Goal: Connect with others: Connect with others

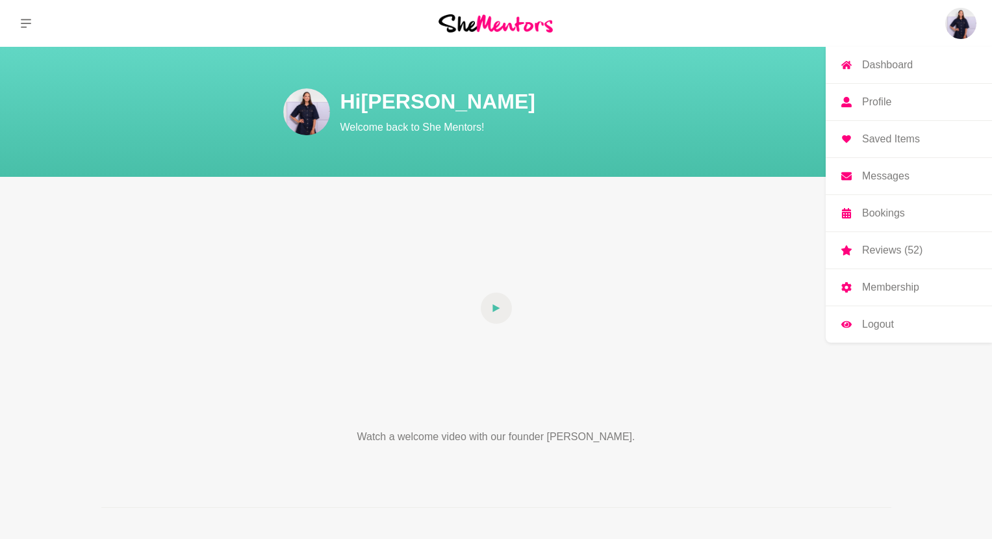
click at [970, 24] on img at bounding box center [961, 23] width 31 height 31
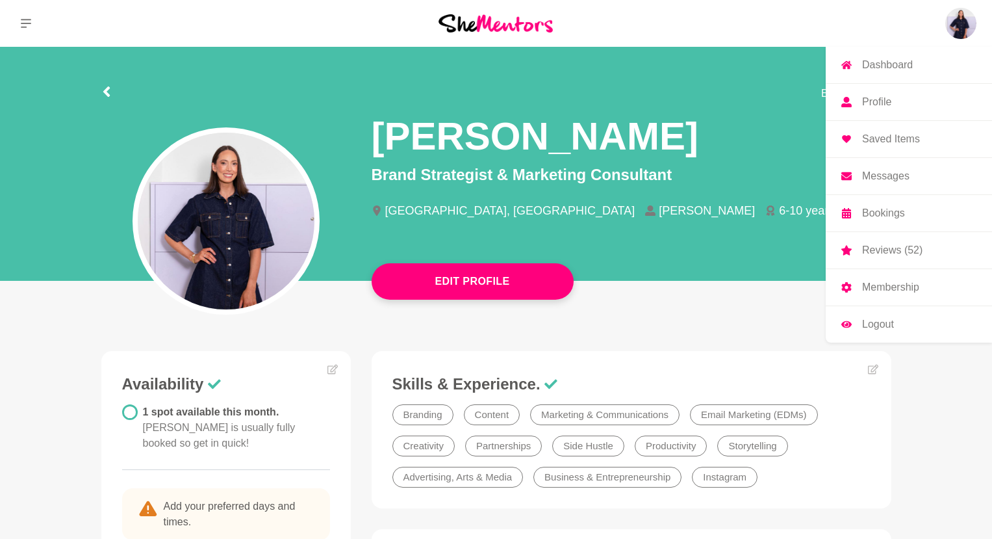
click at [987, 24] on div "Dashboard Profile Saved Items Messages Bookings Reviews (52) Membership Logout …" at bounding box center [827, 23] width 331 height 47
click at [900, 209] on p "Bookings" at bounding box center [883, 213] width 43 height 10
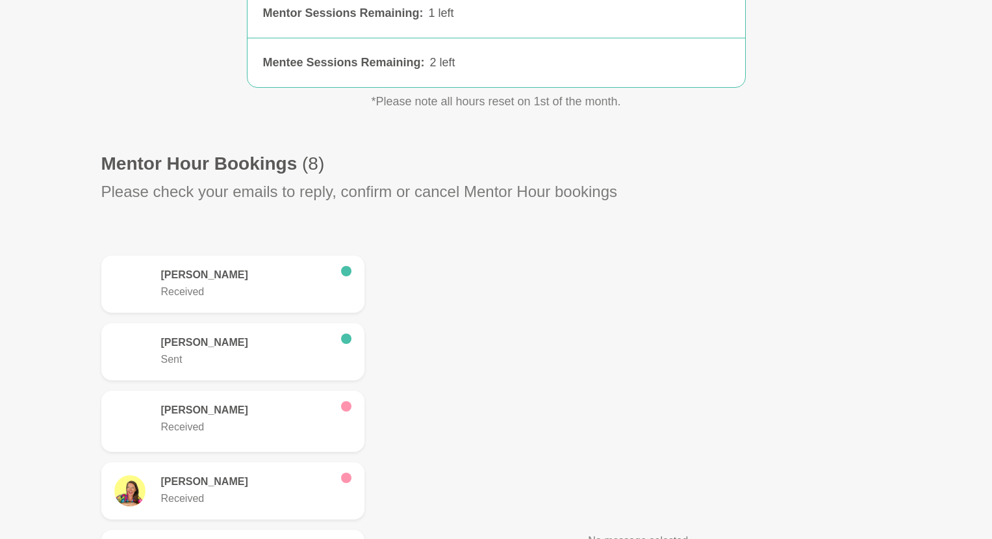
scroll to position [322, 0]
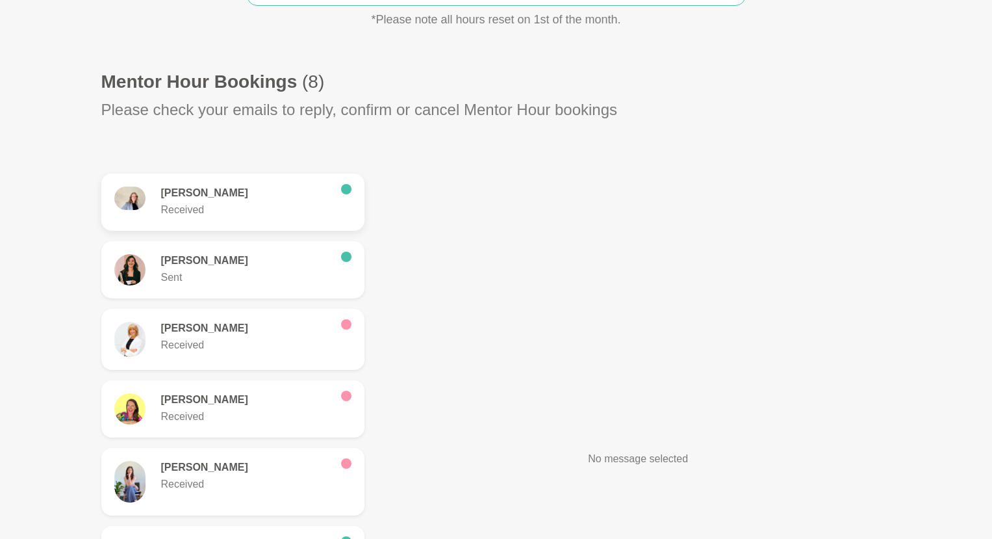
click at [218, 196] on h6 "[PERSON_NAME]" at bounding box center [246, 193] width 170 height 13
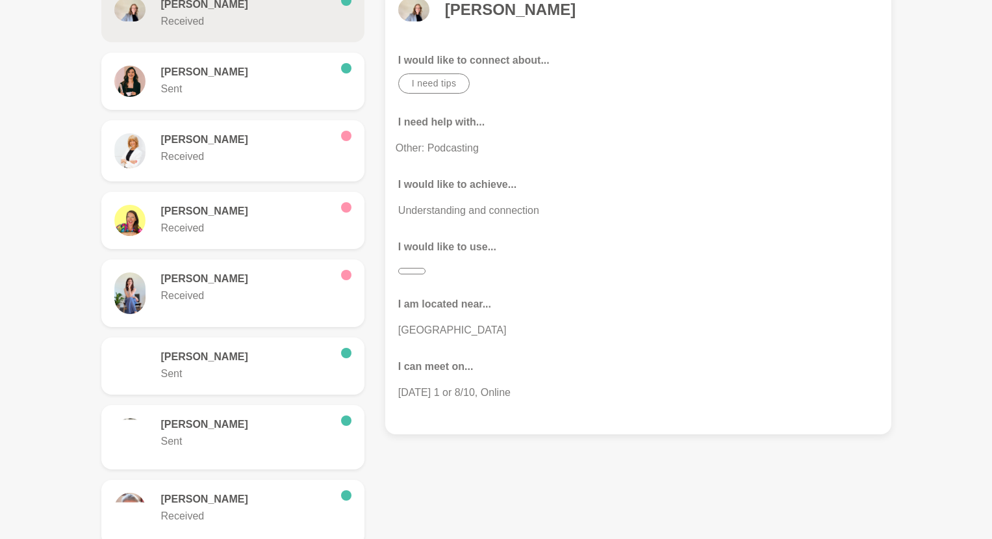
scroll to position [292, 0]
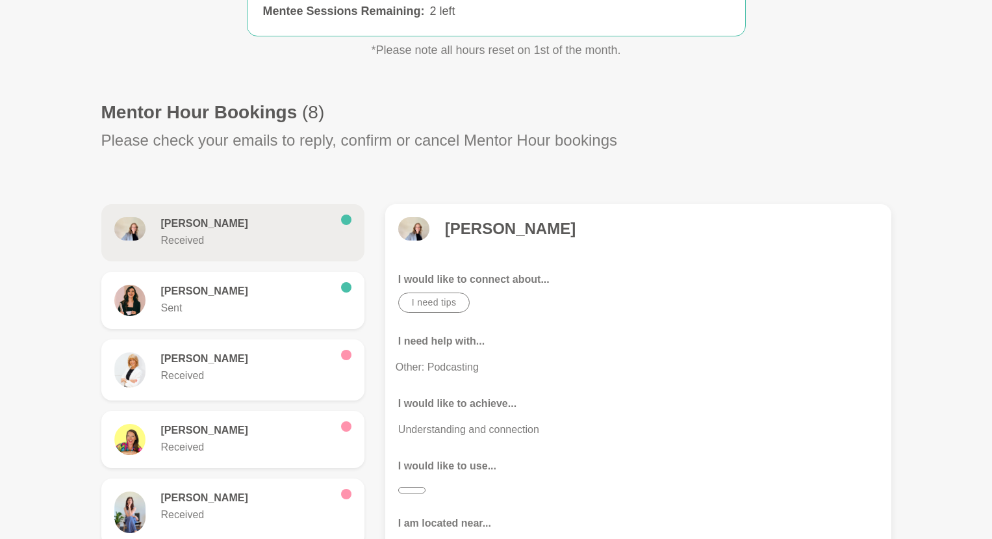
click at [491, 226] on h4 "[PERSON_NAME]" at bounding box center [510, 228] width 131 height 19
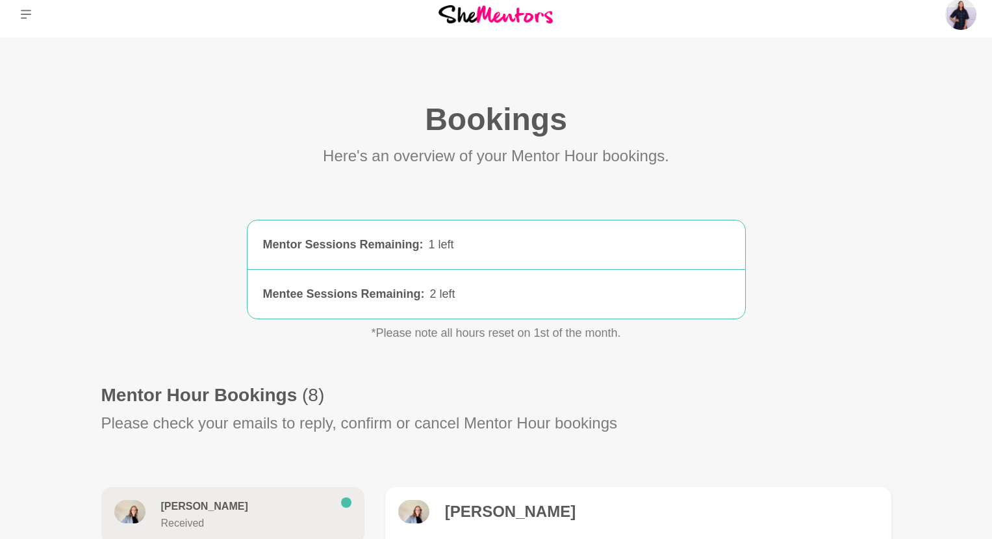
scroll to position [0, 0]
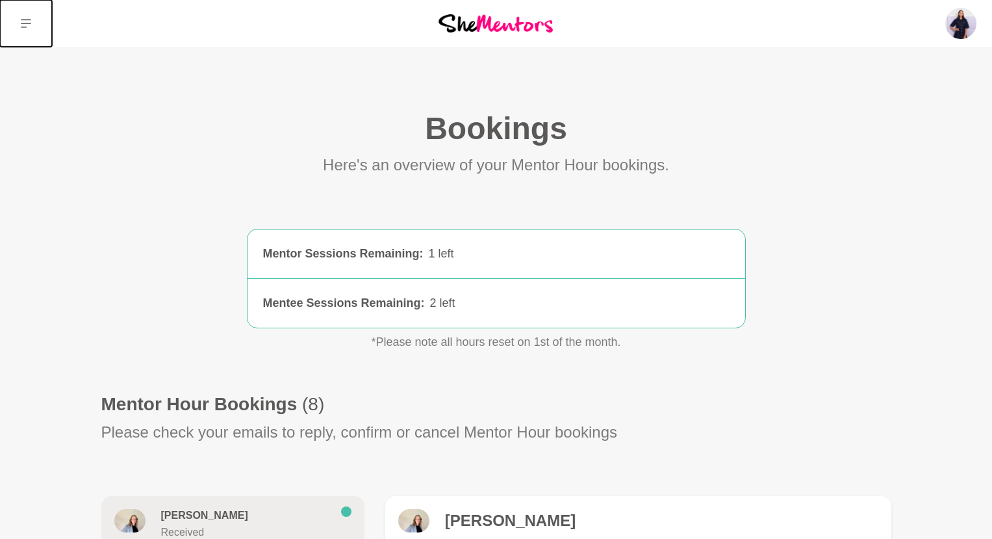
click at [31, 17] on button at bounding box center [26, 23] width 52 height 47
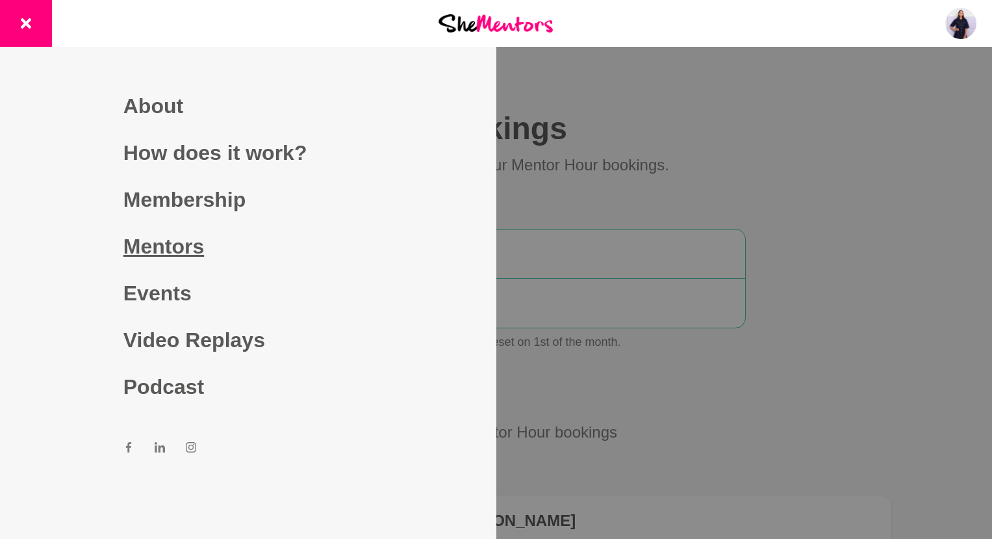
click at [186, 248] on link "Mentors" at bounding box center [248, 246] width 250 height 47
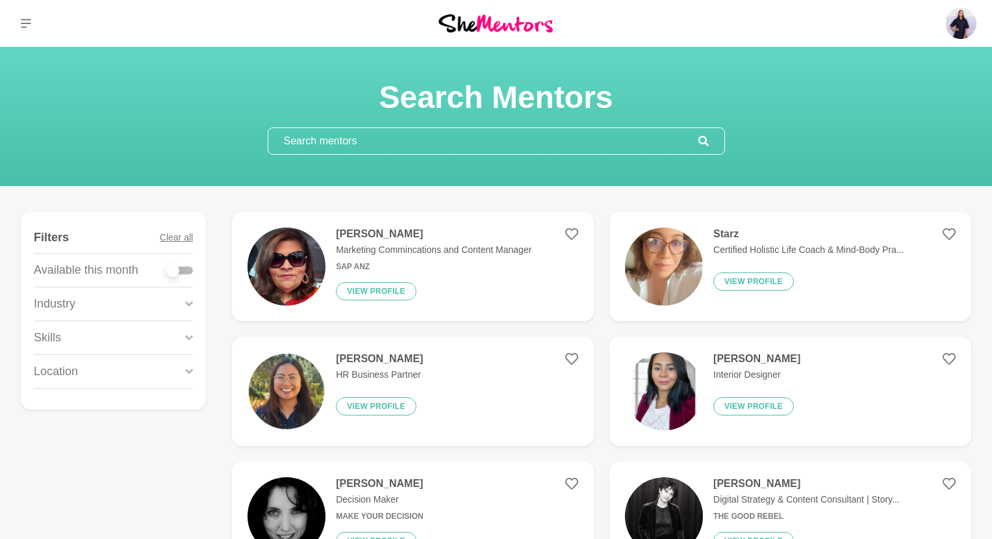
click at [327, 135] on input "text" at bounding box center [483, 141] width 430 height 26
type input "A"
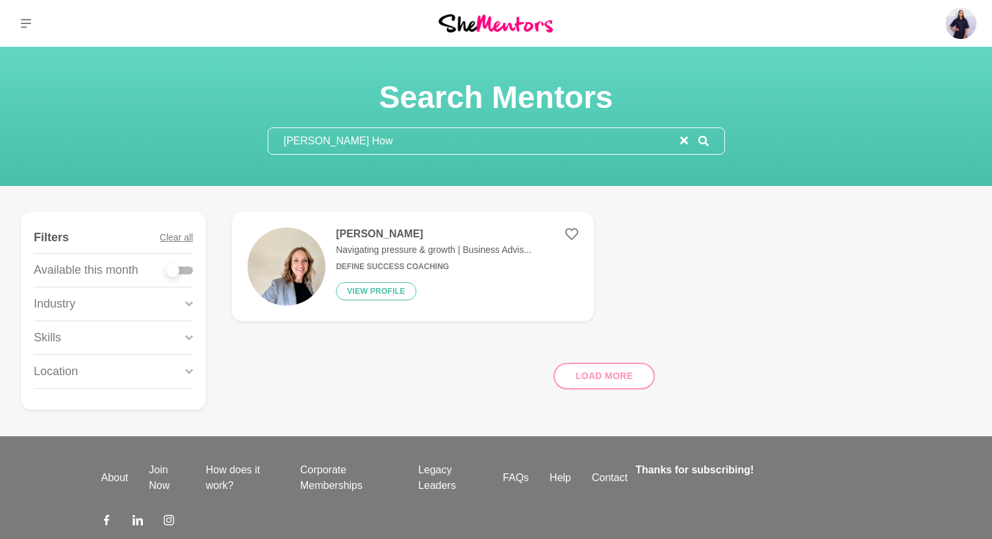
type input "[PERSON_NAME] How"
click at [368, 235] on h4 "[PERSON_NAME]" at bounding box center [434, 233] width 196 height 13
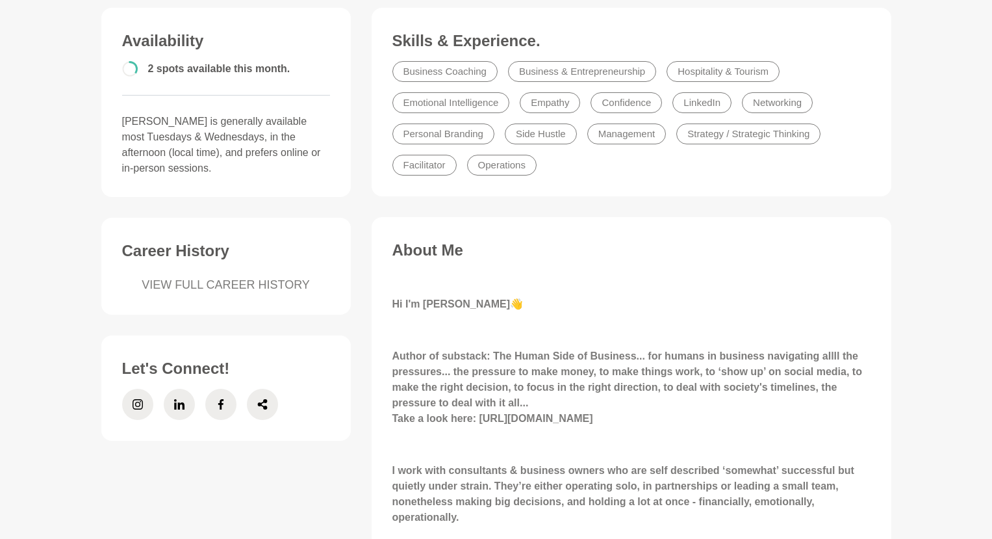
scroll to position [610, 0]
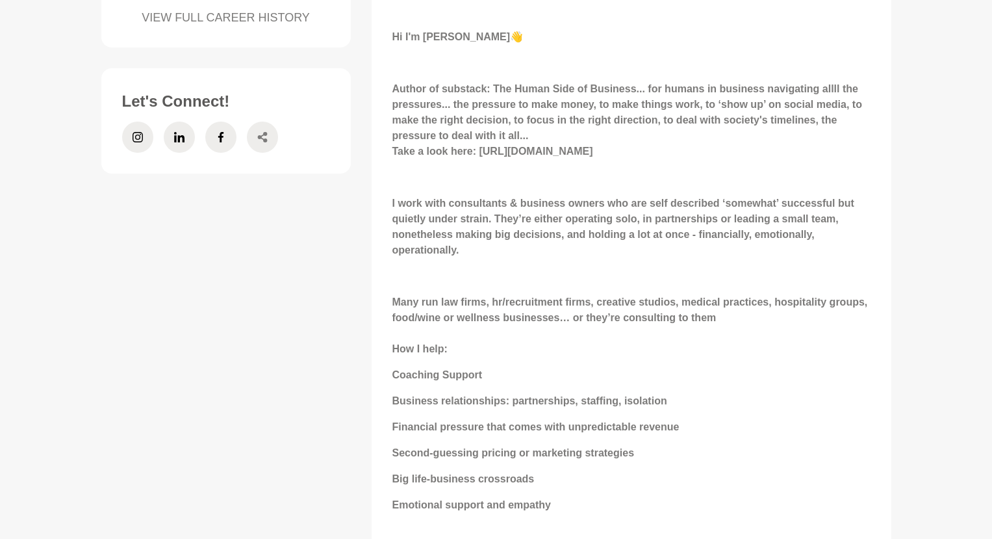
click at [259, 132] on icon at bounding box center [262, 137] width 10 height 10
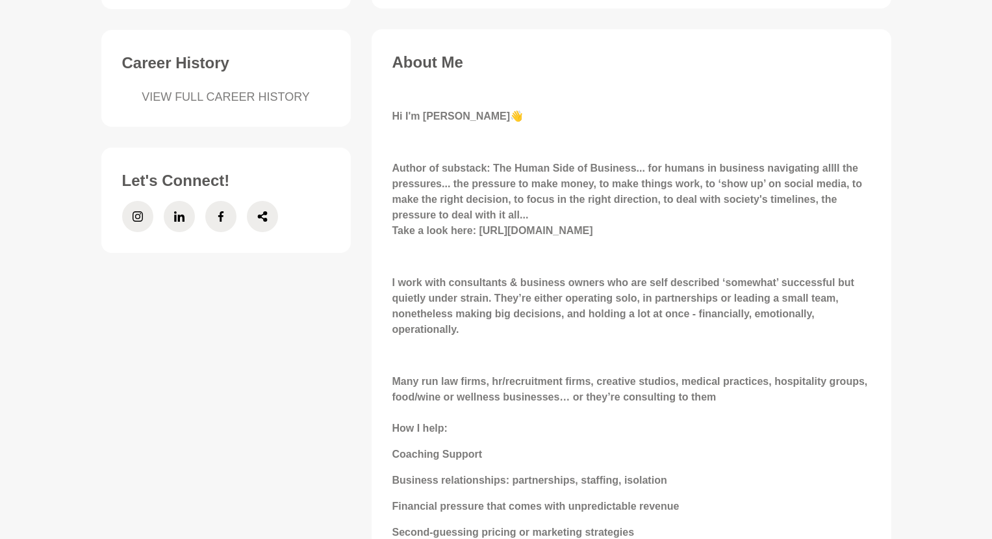
scroll to position [534, 0]
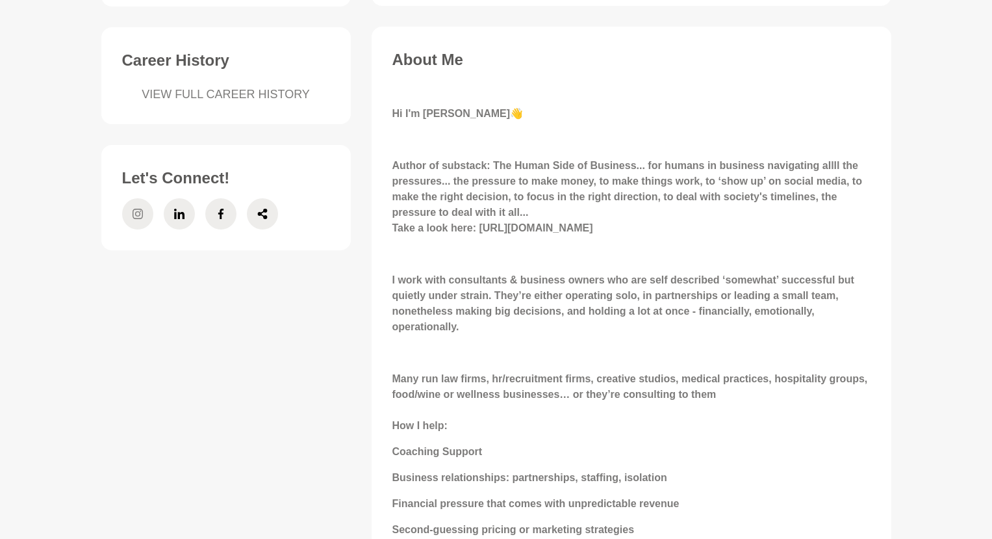
click at [147, 202] on span at bounding box center [137, 213] width 31 height 31
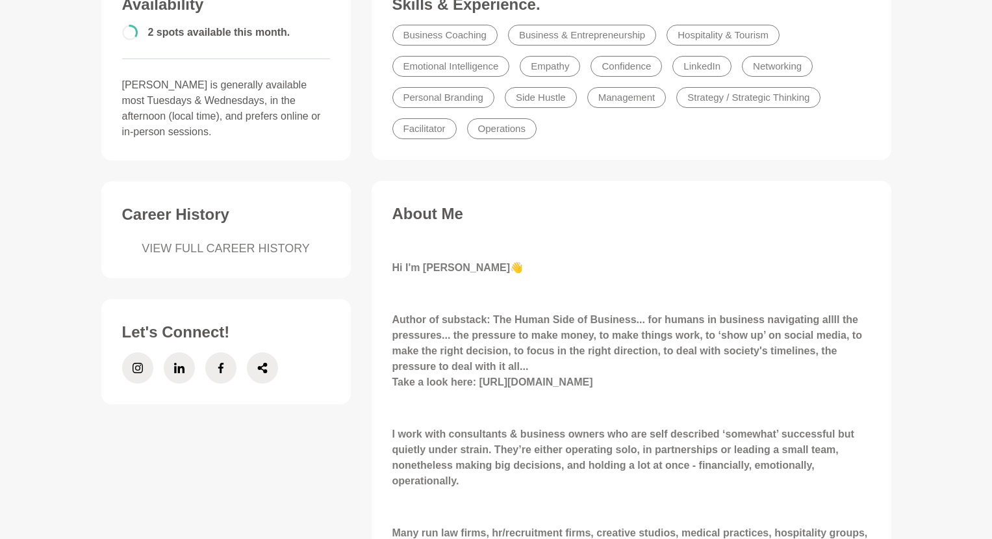
scroll to position [0, 0]
